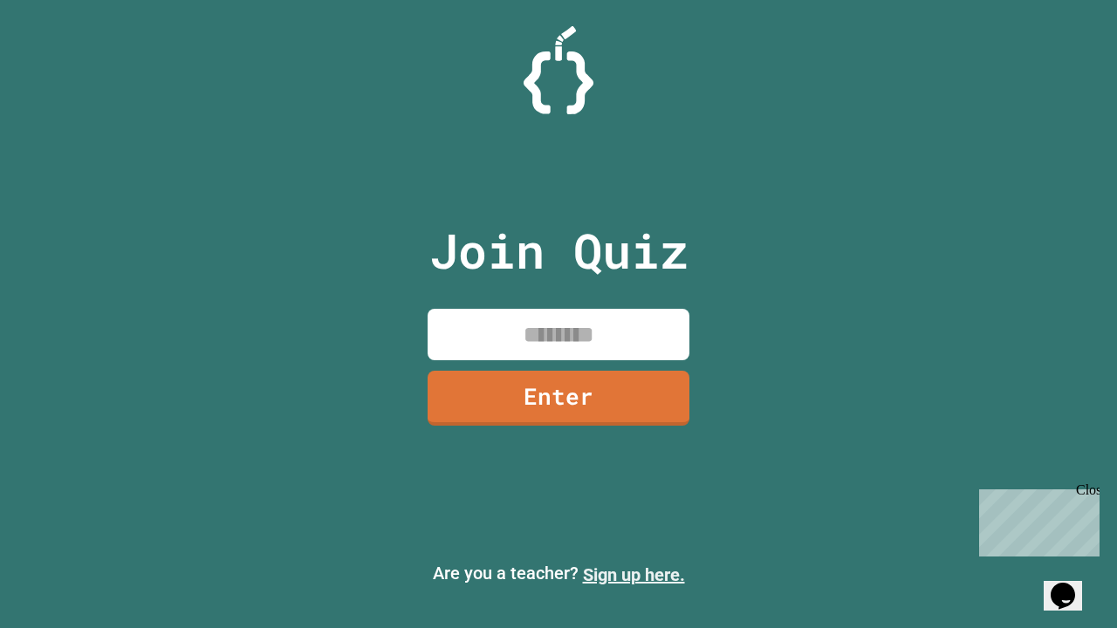
click at [634, 575] on link "Sign up here." at bounding box center [634, 575] width 102 height 21
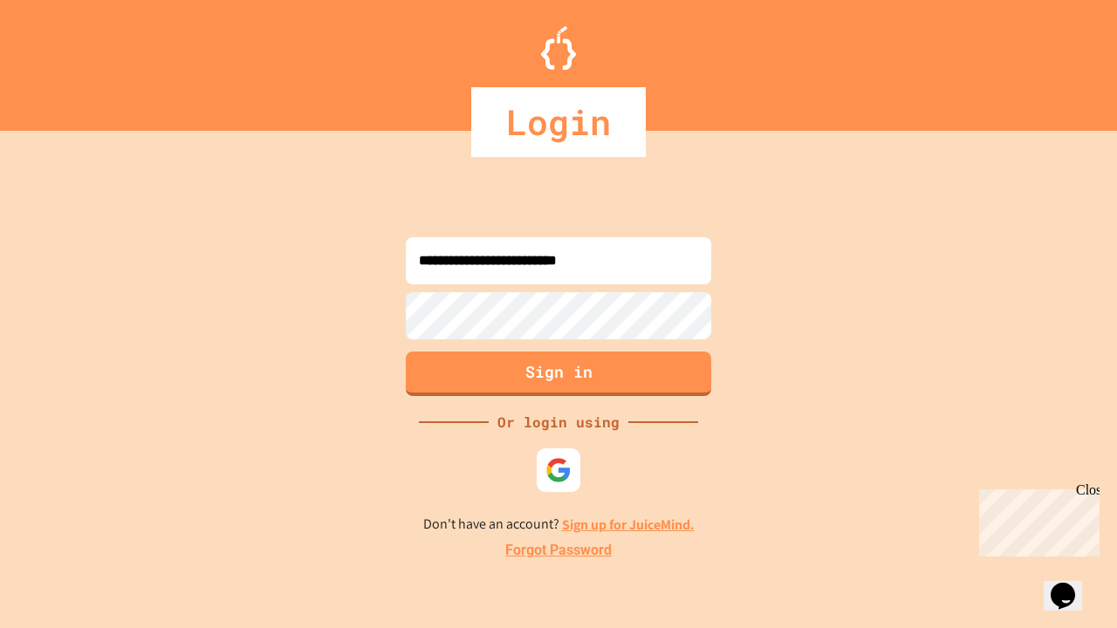
type input "**********"
